Goal: Information Seeking & Learning: Learn about a topic

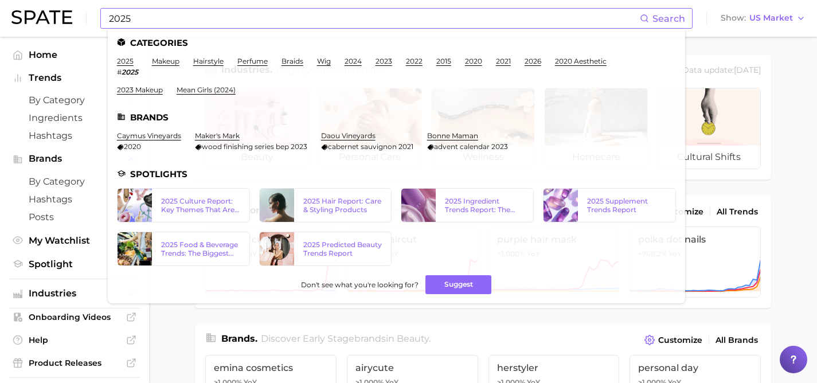
click at [205, 24] on input "2025" at bounding box center [374, 18] width 532 height 19
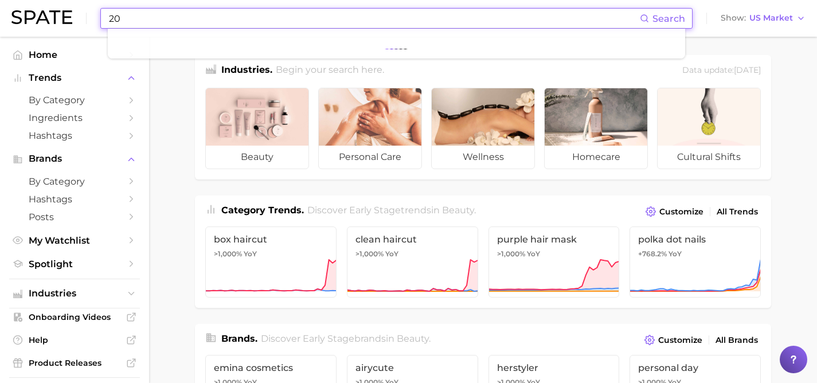
type input "2"
type input "p"
type input "h"
type input "P"
type input "p"
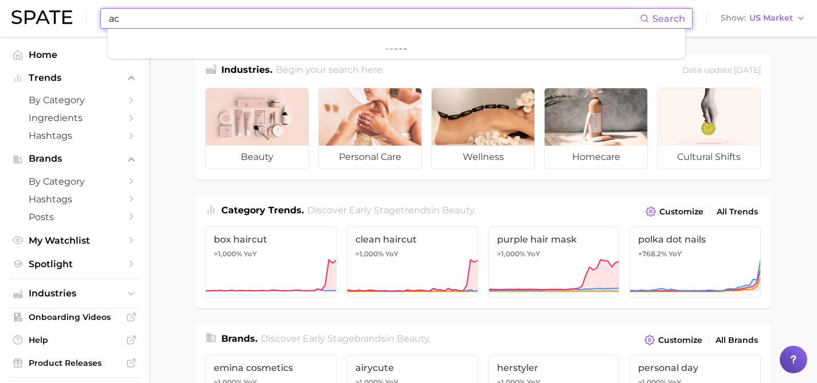
type input "a"
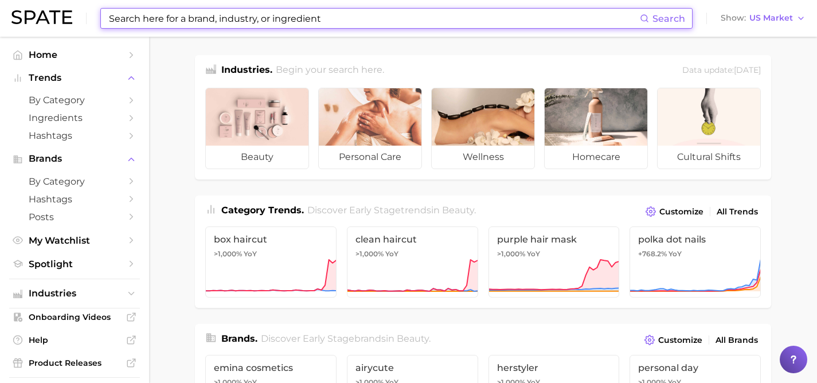
click at [276, 21] on input at bounding box center [374, 18] width 532 height 19
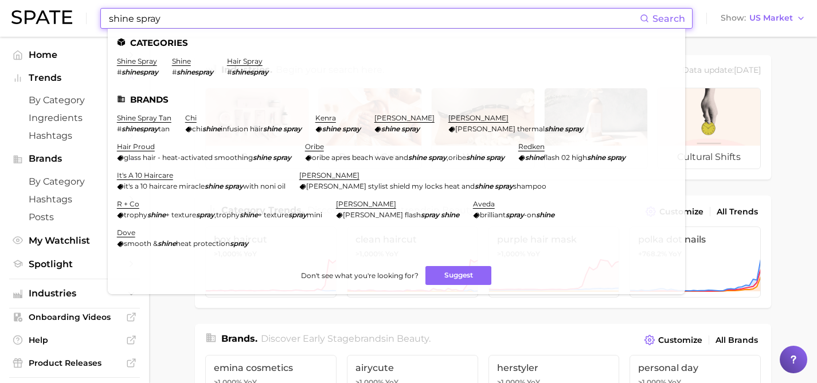
type input "shine spray"
click at [140, 68] on em "shinespray" at bounding box center [140, 72] width 37 height 9
click at [143, 59] on link "shine spray" at bounding box center [137, 61] width 40 height 9
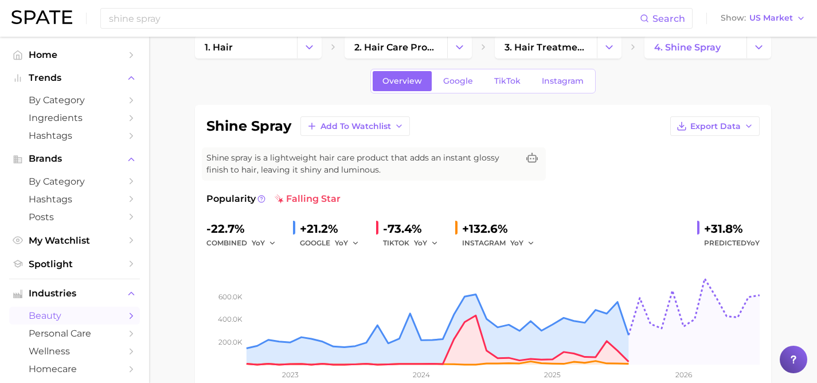
scroll to position [22, 0]
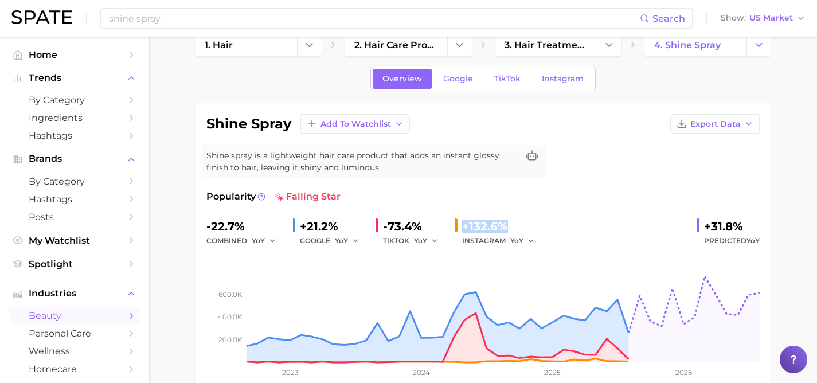
drag, startPoint x: 515, startPoint y: 219, endPoint x: 462, endPoint y: 222, distance: 52.9
click at [462, 222] on div "+132.6%" at bounding box center [502, 226] width 80 height 18
click at [419, 196] on div "Popularity falling star" at bounding box center [482, 197] width 553 height 14
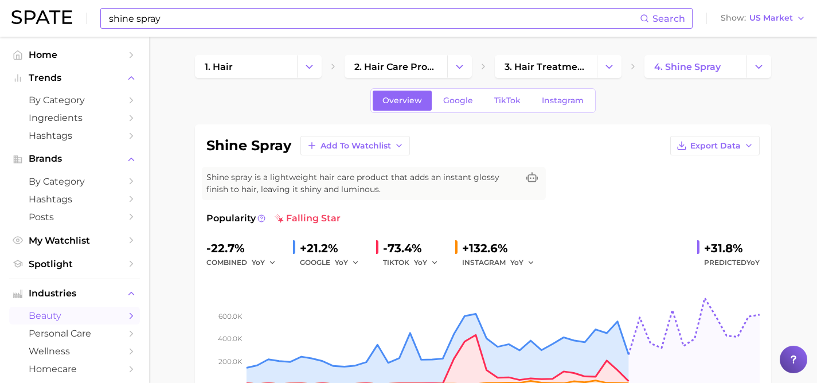
click at [282, 20] on input "shine spray" at bounding box center [374, 18] width 532 height 19
type input "s"
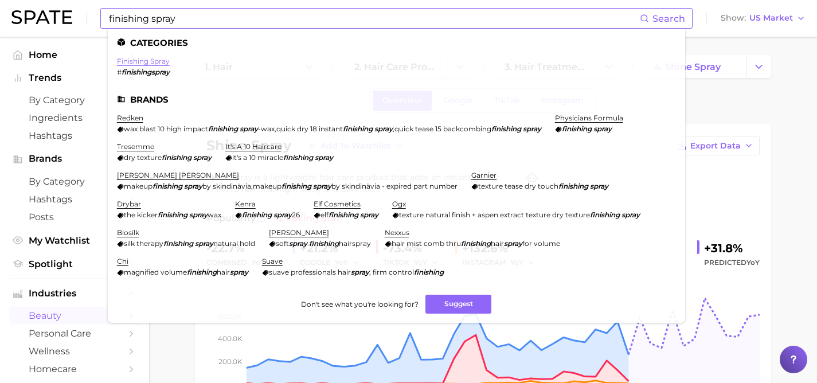
click at [155, 60] on link "finishing spray" at bounding box center [143, 61] width 53 height 9
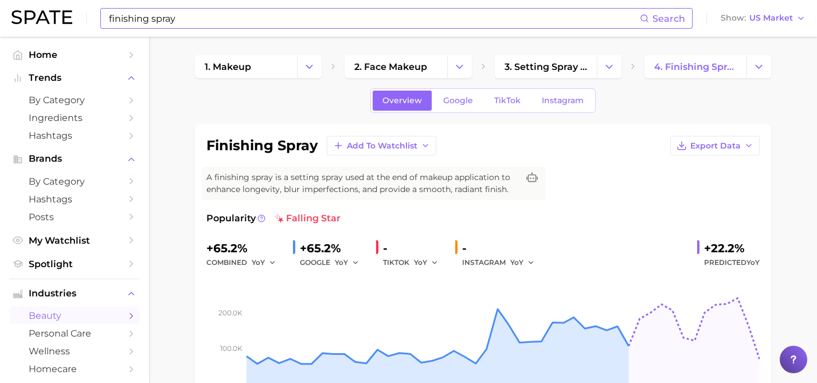
click at [197, 18] on input "finishing spray" at bounding box center [374, 18] width 532 height 19
type input "f"
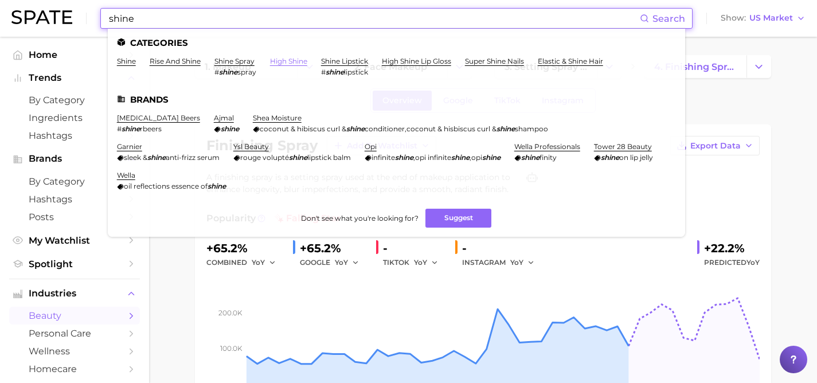
click at [281, 64] on link "high shine" at bounding box center [288, 61] width 37 height 9
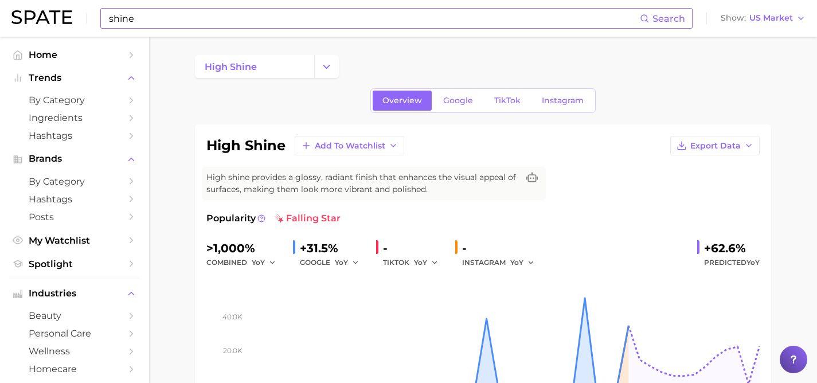
click at [178, 11] on input "shine" at bounding box center [374, 18] width 532 height 19
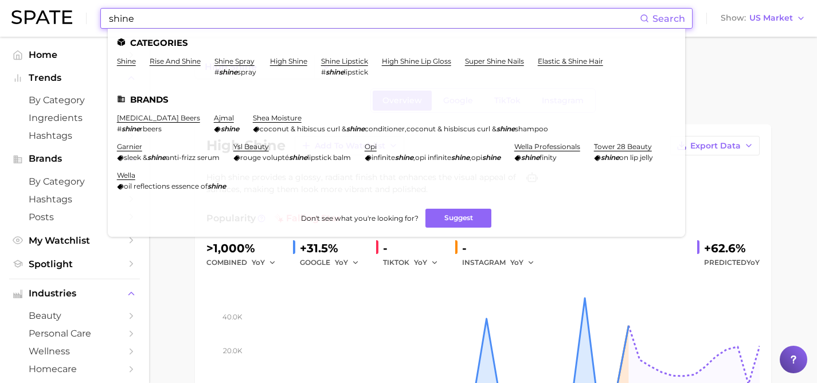
click at [354, 22] on input "shine" at bounding box center [374, 18] width 532 height 19
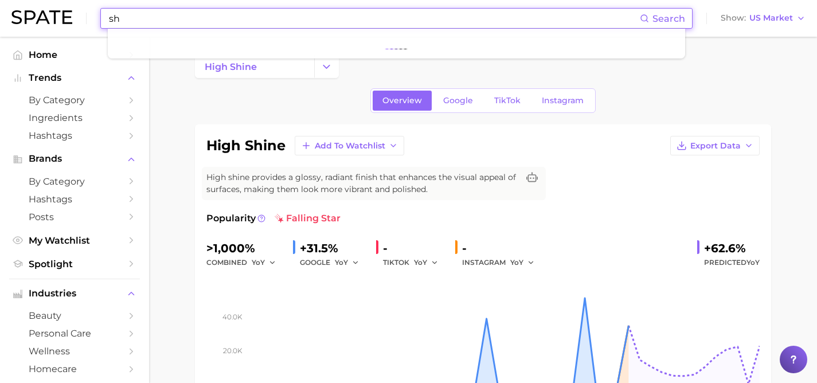
type input "s"
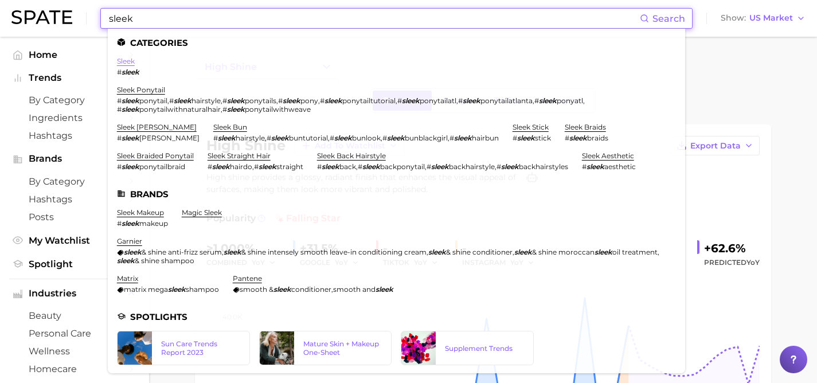
click at [128, 60] on link "sleek" at bounding box center [126, 61] width 18 height 9
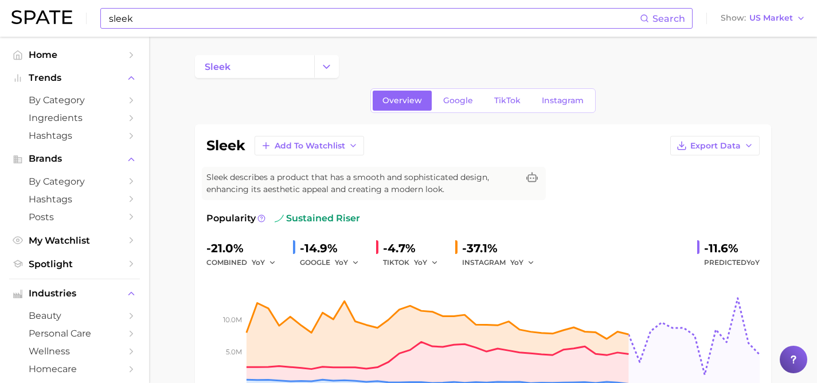
click at [184, 19] on input "sleek" at bounding box center [374, 18] width 532 height 19
type input "s"
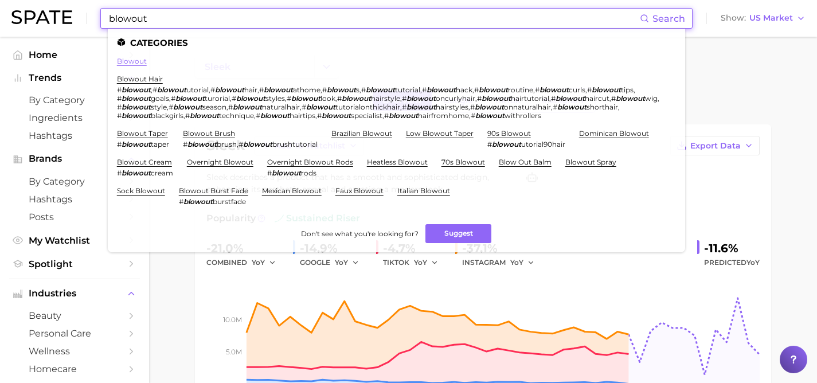
click at [135, 59] on link "blowout" at bounding box center [132, 61] width 30 height 9
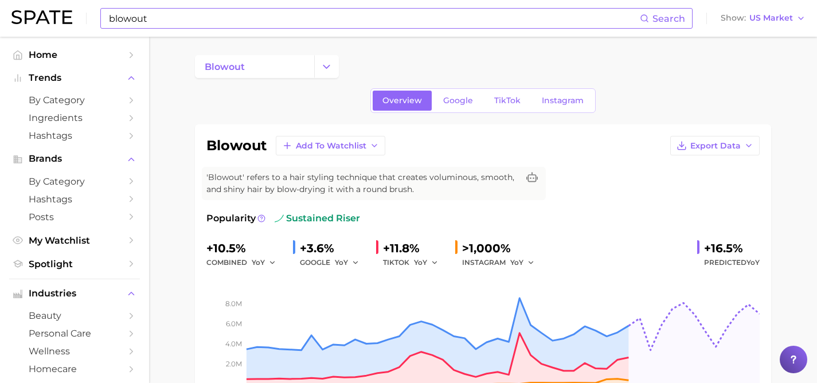
scroll to position [67, 0]
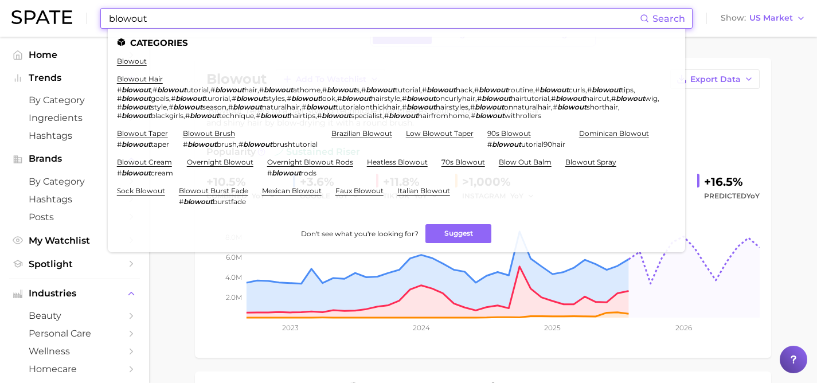
drag, startPoint x: 194, startPoint y: 18, endPoint x: 96, endPoint y: 14, distance: 97.5
click at [96, 14] on div "blowout Search Categories blowout blowout hair # blowout , # blowout utorial , …" at bounding box center [408, 18] width 794 height 37
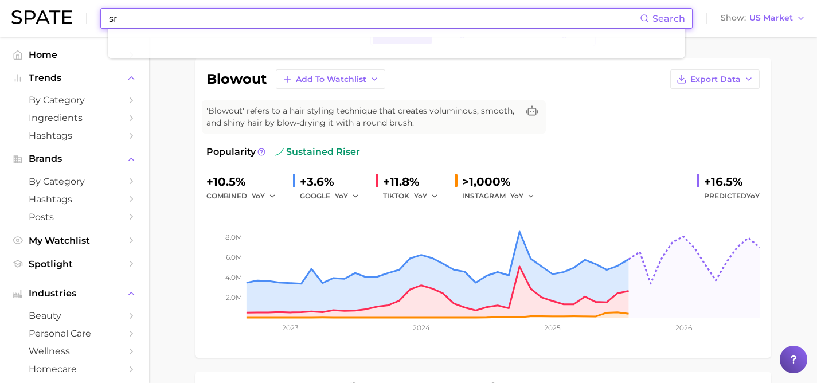
type input "s"
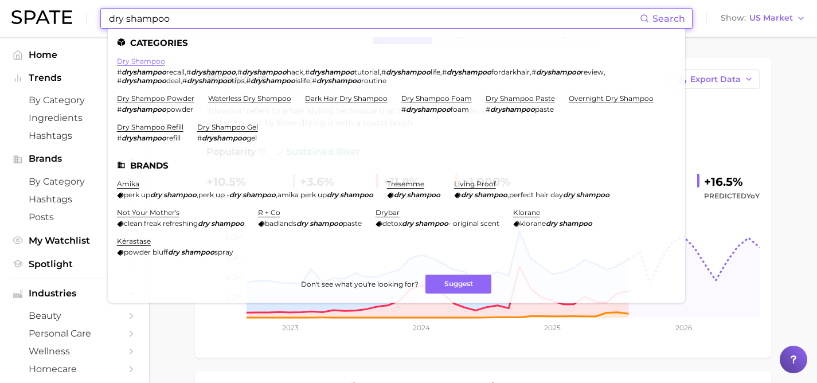
click at [137, 63] on link "dry shampoo" at bounding box center [141, 61] width 48 height 9
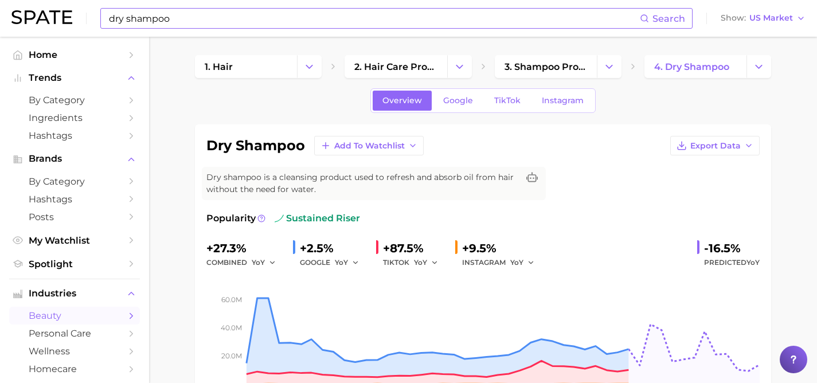
click at [197, 14] on input "dry shampoo" at bounding box center [374, 18] width 532 height 19
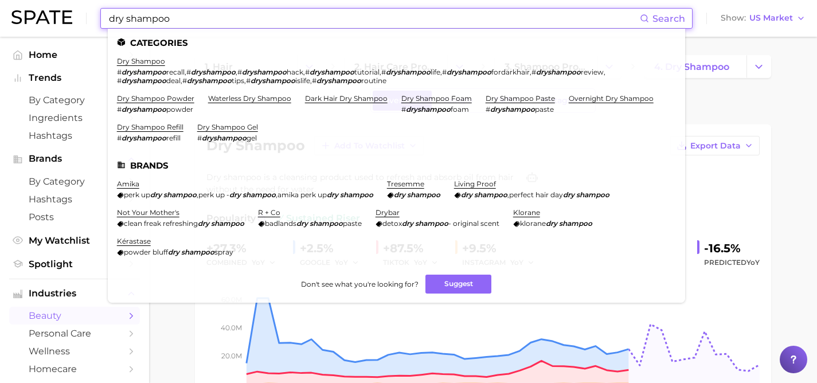
drag, startPoint x: 196, startPoint y: 15, endPoint x: 48, endPoint y: 17, distance: 147.9
click at [48, 17] on div "dry shampoo Search Categories dry shampoo # dryshampoo recall , # [GEOGRAPHIC_D…" at bounding box center [408, 18] width 794 height 37
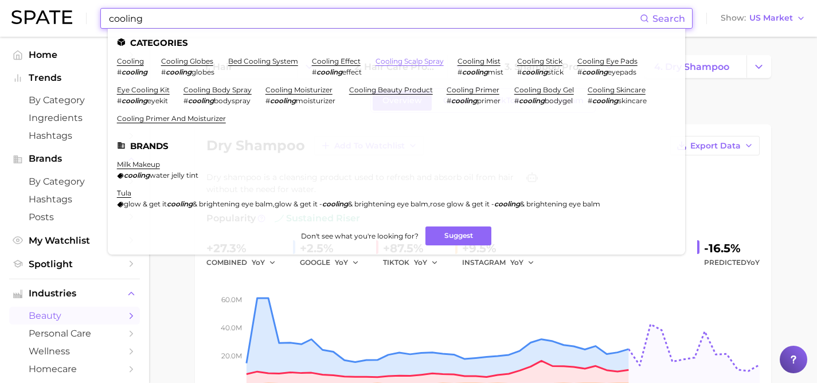
click at [416, 61] on link "cooling scalp spray" at bounding box center [410, 61] width 68 height 9
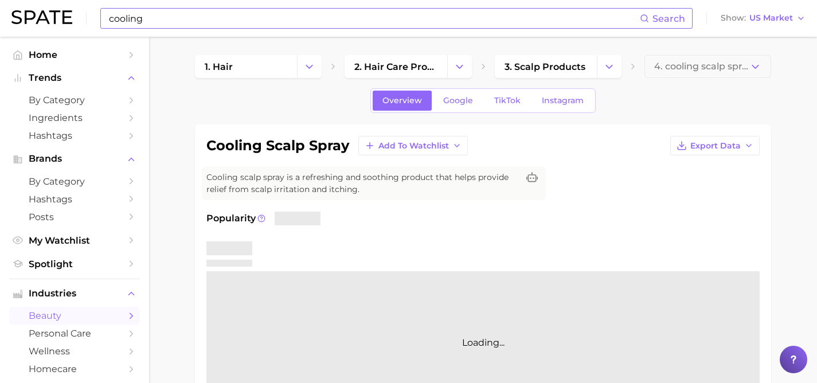
scroll to position [43, 0]
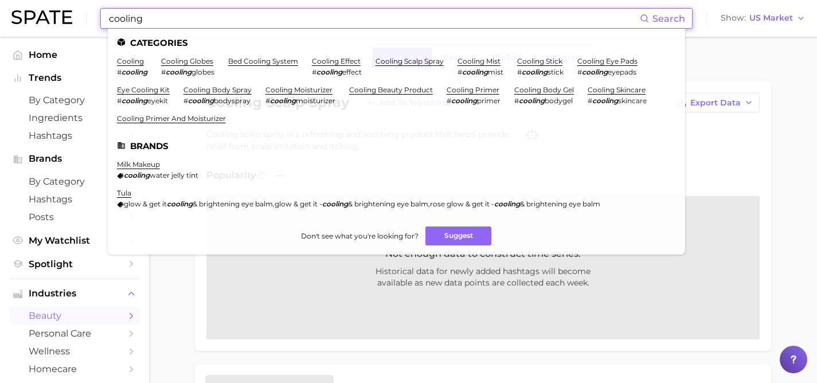
click at [226, 25] on input "cooling" at bounding box center [374, 18] width 532 height 19
click at [468, 60] on link "cooling mist" at bounding box center [479, 61] width 43 height 9
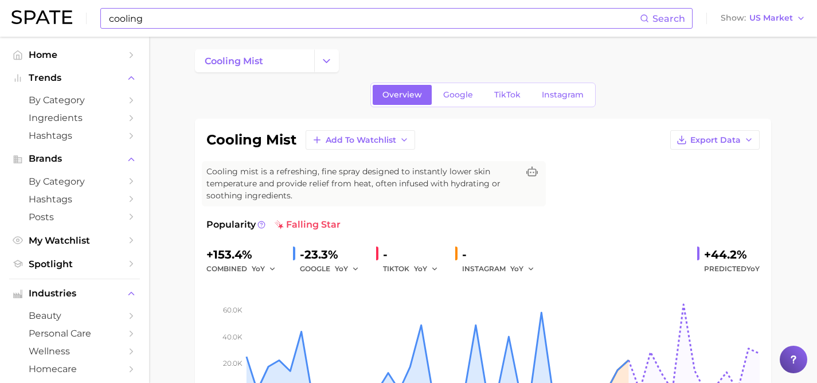
scroll to position [5, 0]
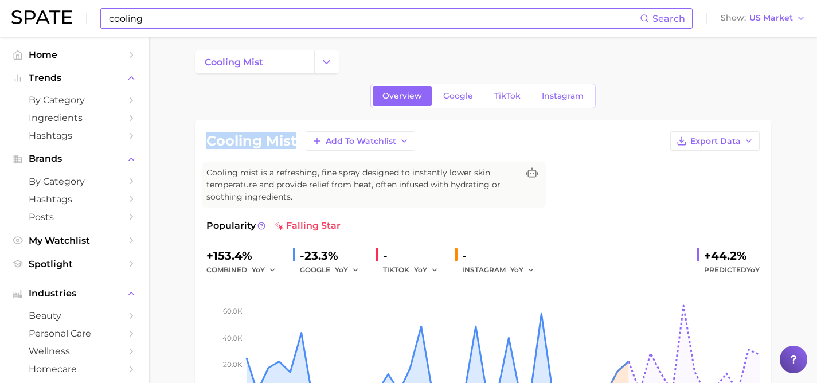
drag, startPoint x: 298, startPoint y: 142, endPoint x: 204, endPoint y: 139, distance: 93.5
click at [204, 139] on div "cooling mist Add to Watchlist Export Data Cooling mist is a refreshing, fine sp…" at bounding box center [483, 276] width 576 height 312
copy h1 "cooling mist"
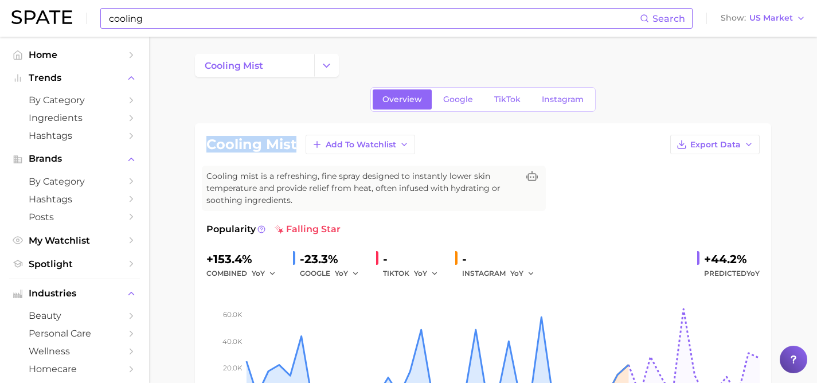
scroll to position [0, 0]
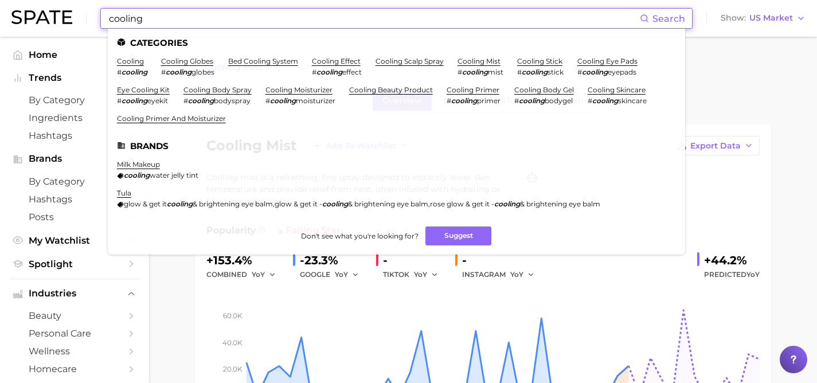
drag, startPoint x: 299, startPoint y: 11, endPoint x: 89, endPoint y: 11, distance: 209.3
click at [89, 11] on div "cooling Search Categories cooling # cooling cooling globes # cooling globes bed…" at bounding box center [408, 18] width 794 height 37
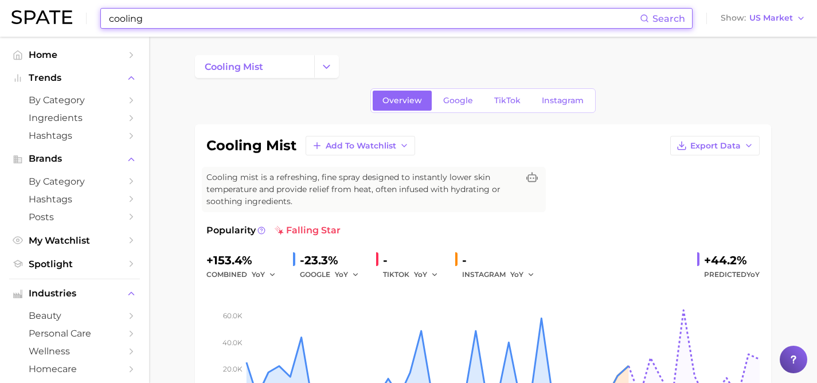
drag, startPoint x: 153, startPoint y: 18, endPoint x: 95, endPoint y: 11, distance: 58.3
click at [95, 11] on div "cooling Search Show US Market" at bounding box center [408, 18] width 794 height 37
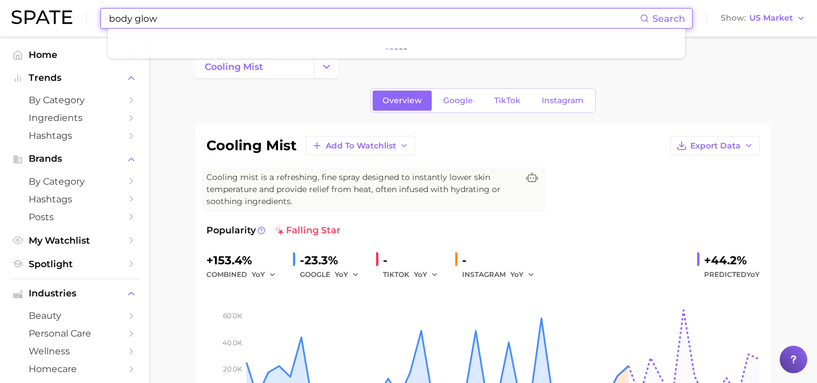
type input "body glow"
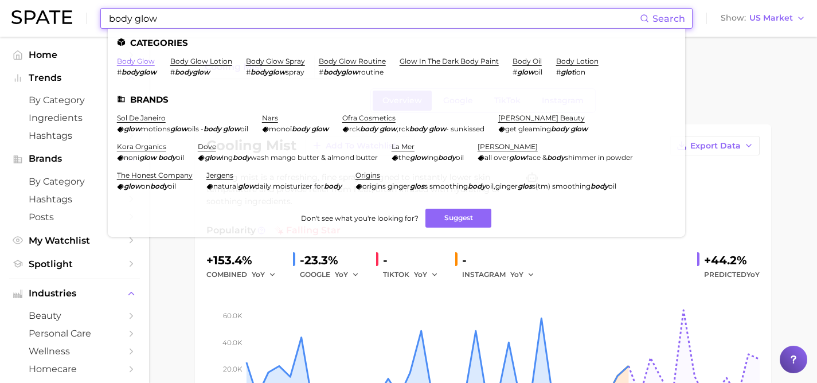
click at [143, 61] on link "body glow" at bounding box center [136, 61] width 38 height 9
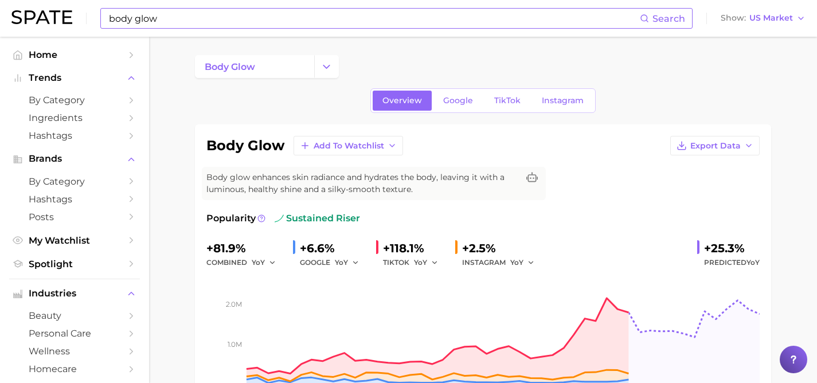
scroll to position [80, 0]
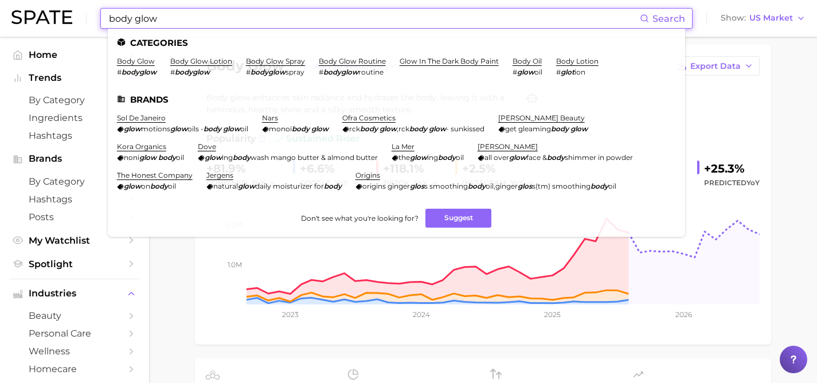
drag, startPoint x: 202, startPoint y: 22, endPoint x: 38, endPoint y: 14, distance: 164.2
click at [38, 17] on div "body glow Search Categories body glow # bodyglow body glow lotion # bodyglow bo…" at bounding box center [408, 18] width 794 height 37
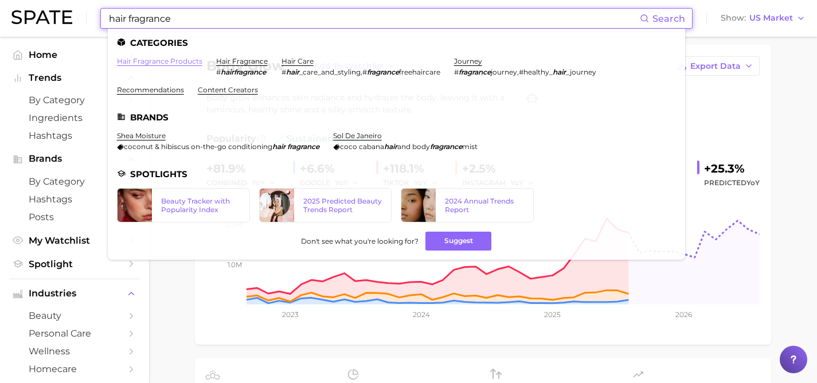
type input "hair fragrance"
click at [130, 65] on link "hair fragrance products" at bounding box center [159, 61] width 85 height 9
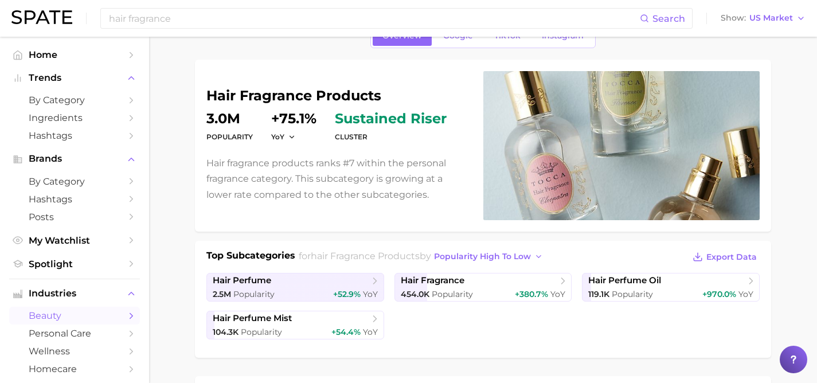
scroll to position [62, 0]
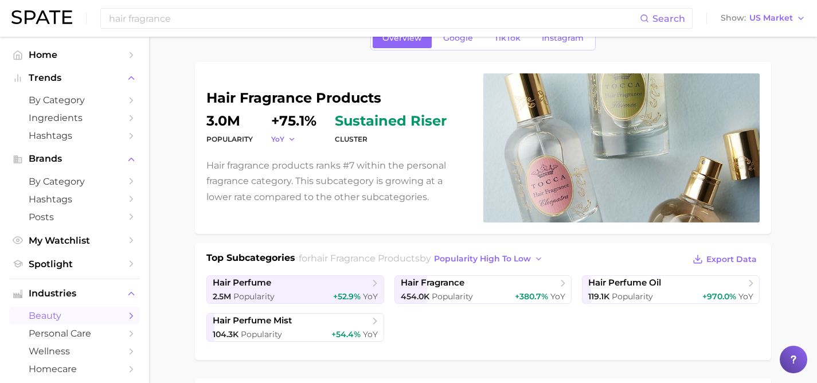
click at [294, 138] on icon "button" at bounding box center [292, 139] width 8 height 8
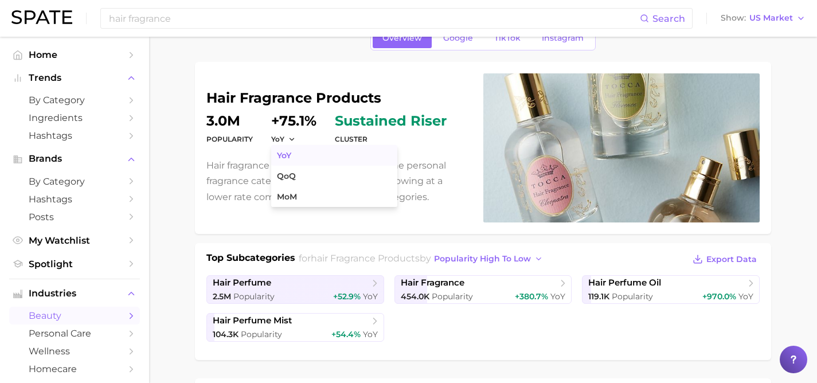
click at [290, 158] on span "YoY" at bounding box center [284, 156] width 14 height 10
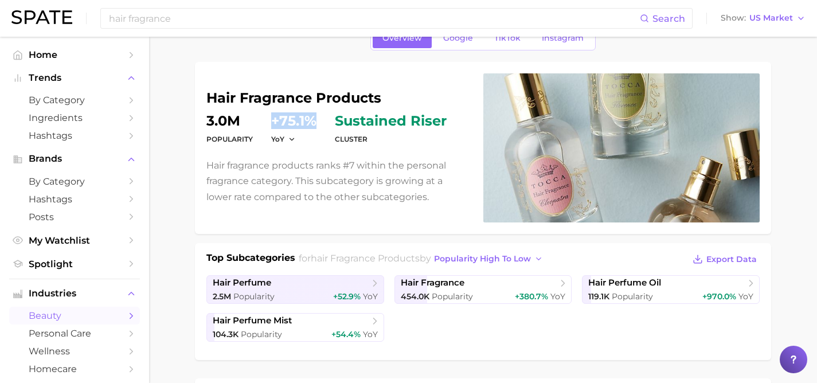
drag, startPoint x: 316, startPoint y: 120, endPoint x: 263, endPoint y: 120, distance: 53.3
click at [263, 120] on dl "Popularity 3.0m YoY +75.1% cluster sustained riser" at bounding box center [337, 130] width 263 height 32
copy dd "+75.1%"
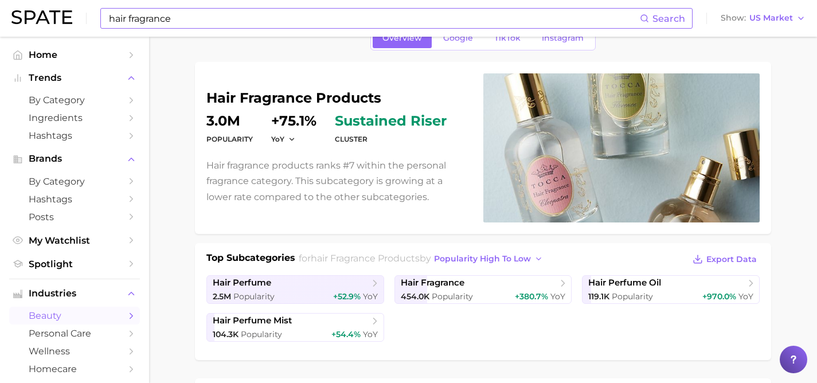
click at [259, 13] on input "hair fragrance" at bounding box center [374, 18] width 532 height 19
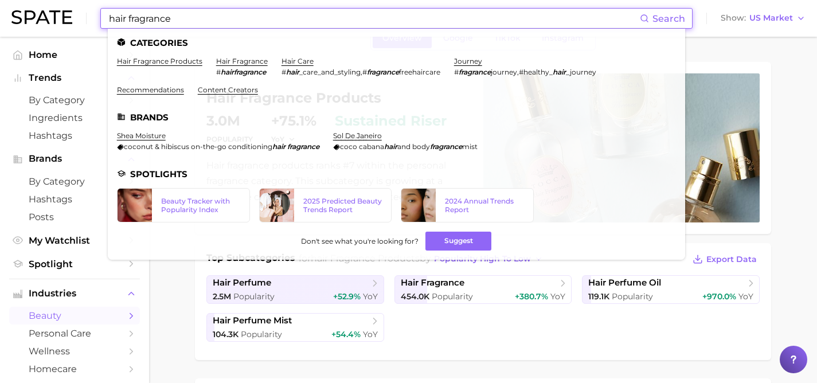
drag, startPoint x: 239, startPoint y: 21, endPoint x: 113, endPoint y: 18, distance: 125.6
click at [113, 19] on input "hair fragrance" at bounding box center [374, 18] width 532 height 19
type input "h"
